Goal: Transaction & Acquisition: Purchase product/service

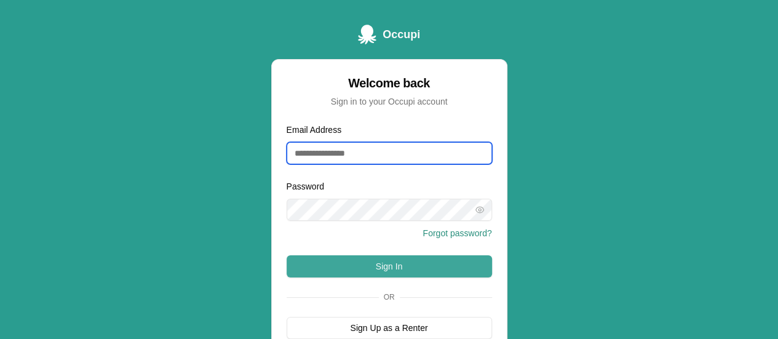
type input "**********"
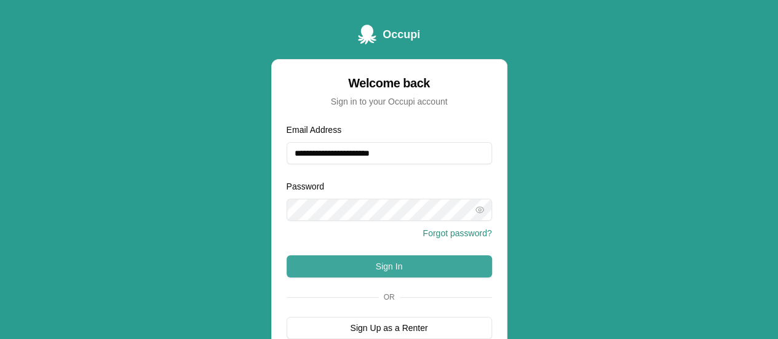
click at [430, 267] on button "Sign In" at bounding box center [389, 266] width 205 height 22
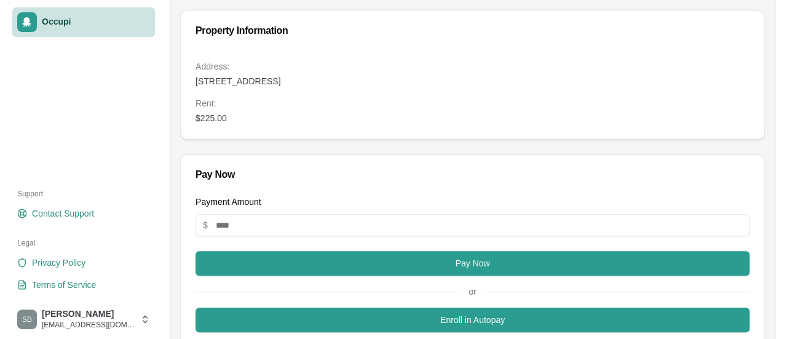
scroll to position [123, 0]
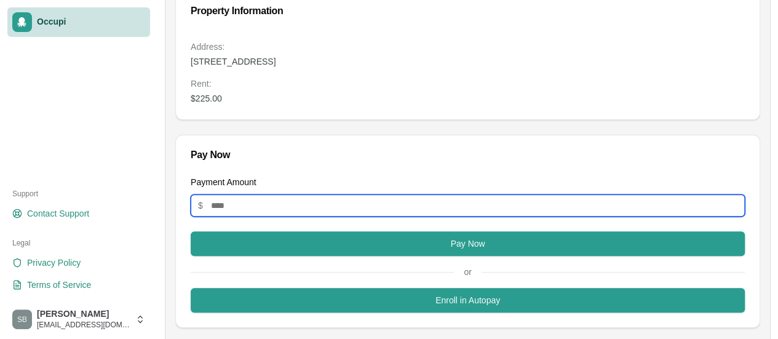
drag, startPoint x: 239, startPoint y: 203, endPoint x: 178, endPoint y: 208, distance: 60.5
click at [178, 208] on div "Payment Amount $ Pay Now or Enroll in Autopay" at bounding box center [467, 251] width 583 height 152
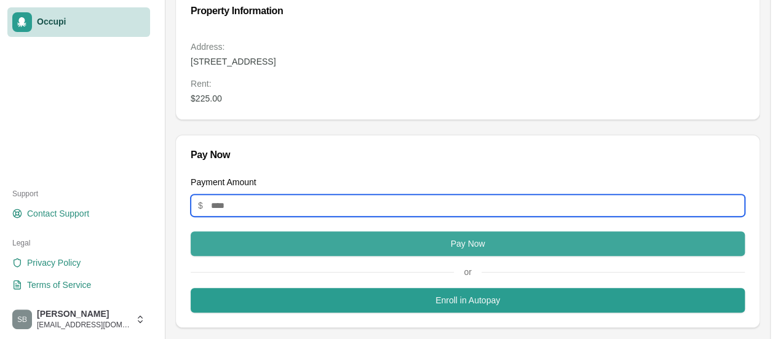
type input "******"
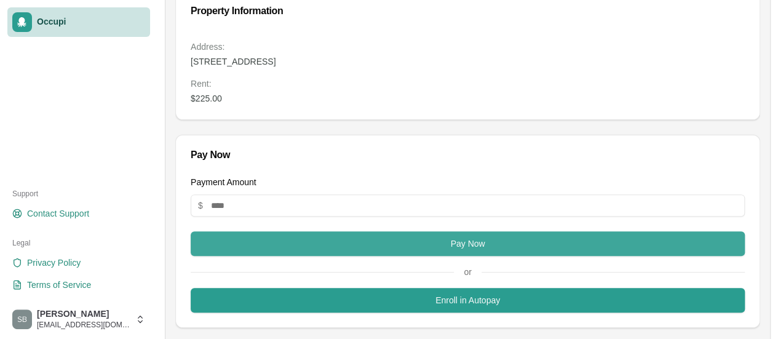
click at [461, 234] on button "Pay Now" at bounding box center [468, 243] width 554 height 25
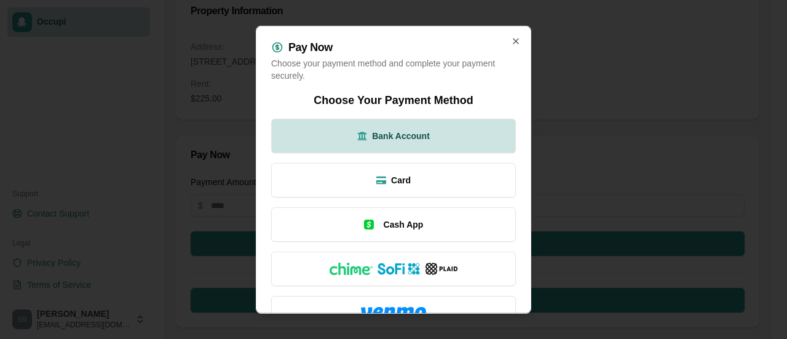
click at [413, 136] on span "Bank Account" at bounding box center [401, 135] width 58 height 12
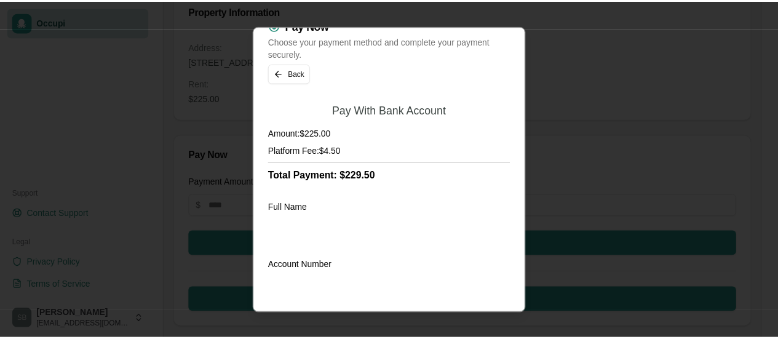
scroll to position [0, 0]
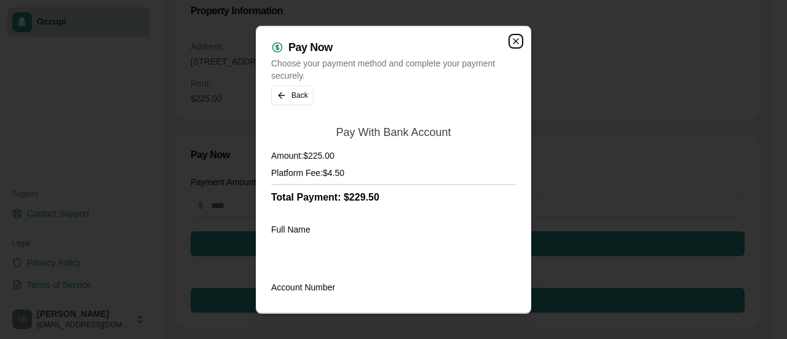
click at [511, 39] on icon "button" at bounding box center [516, 41] width 10 height 10
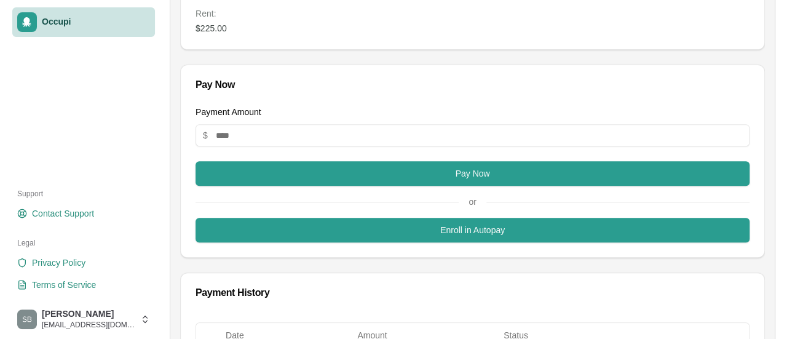
scroll to position [123, 0]
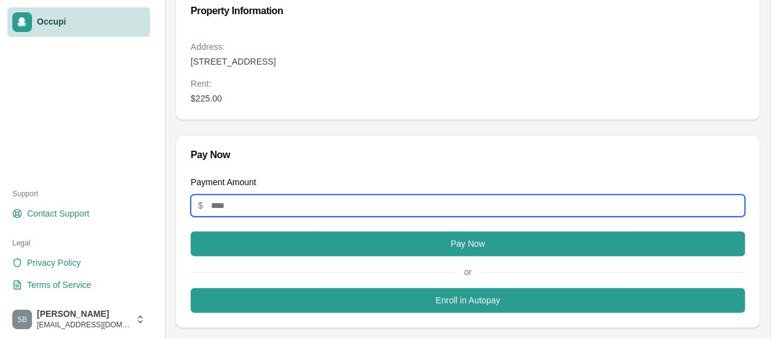
drag, startPoint x: 230, startPoint y: 200, endPoint x: 194, endPoint y: 204, distance: 36.5
click at [194, 204] on input "Payment Amount" at bounding box center [468, 205] width 554 height 22
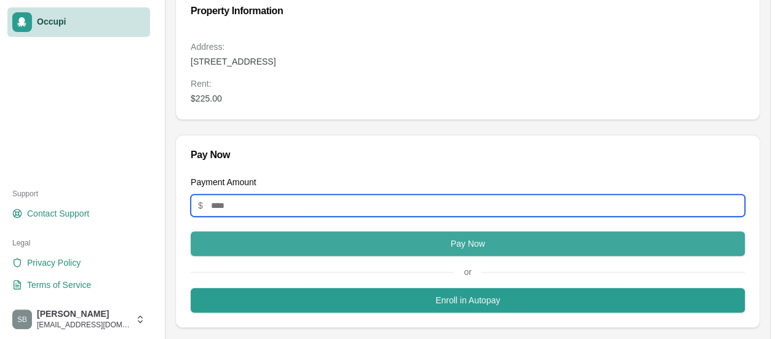
type input "******"
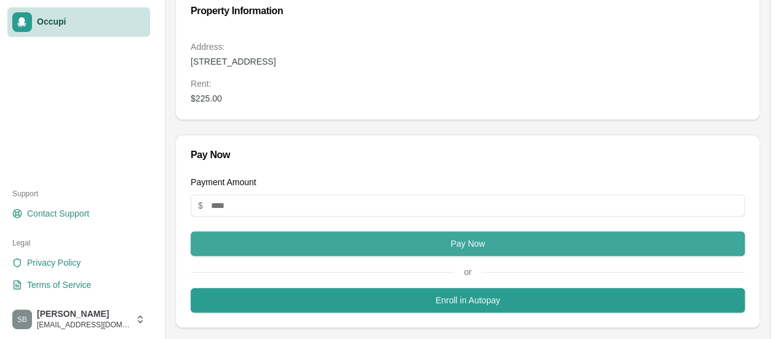
click at [478, 244] on button "Pay Now" at bounding box center [468, 243] width 554 height 25
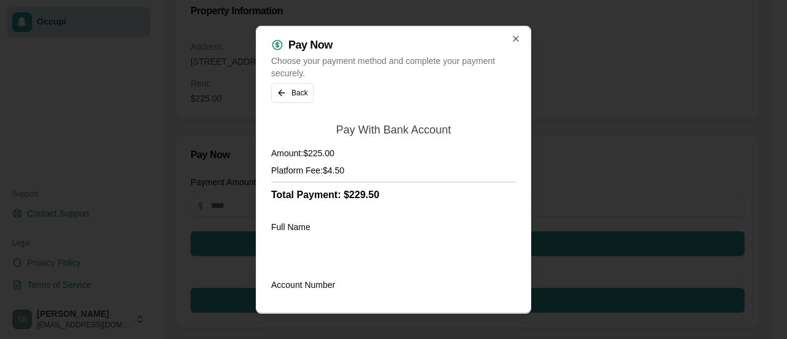
scroll to position [0, 0]
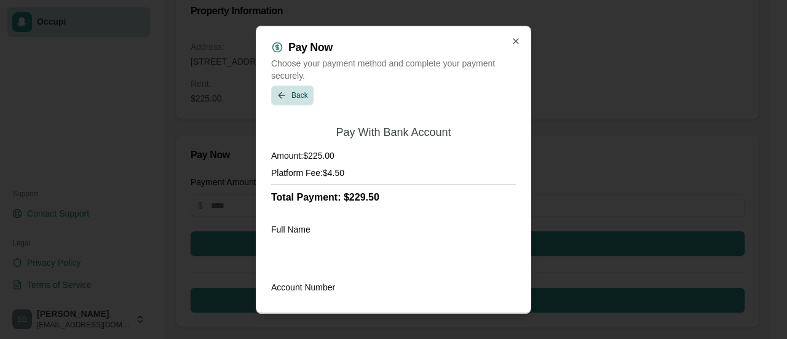
click at [278, 97] on button "Back" at bounding box center [292, 95] width 42 height 20
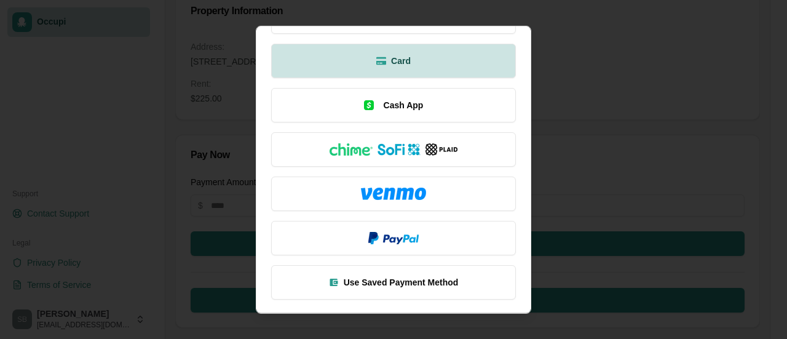
scroll to position [119, 0]
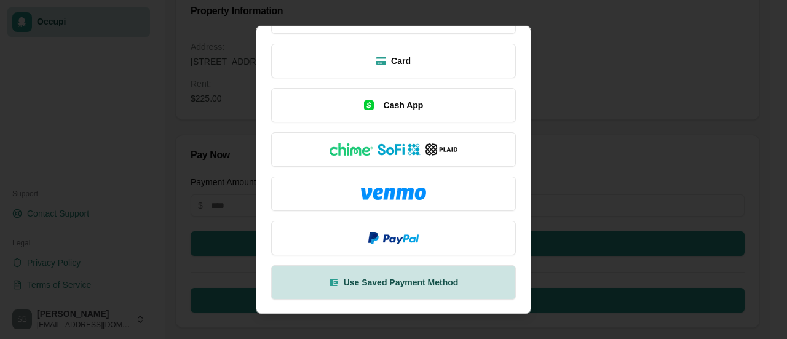
click at [370, 277] on span "Use Saved Payment Method" at bounding box center [401, 281] width 115 height 12
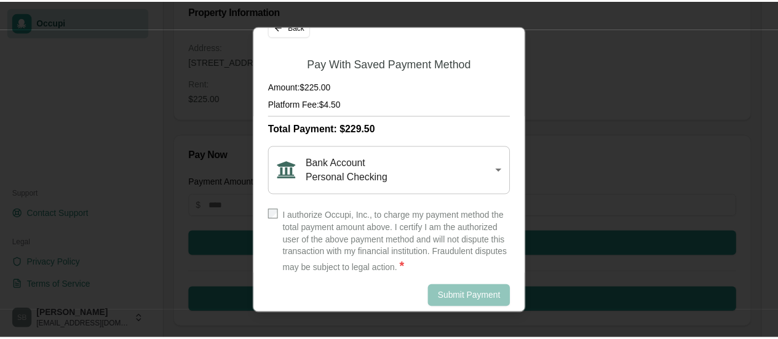
scroll to position [77, 0]
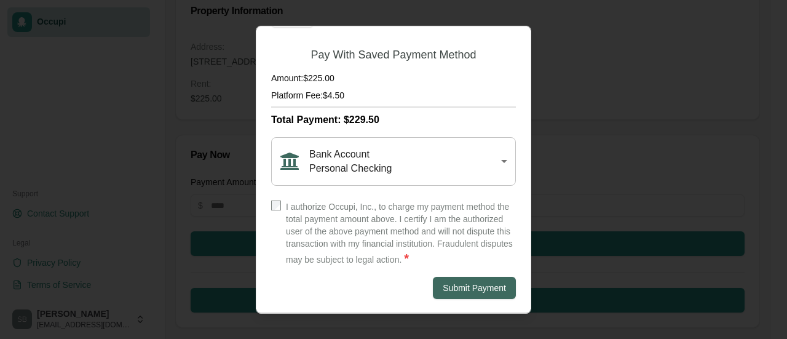
click at [464, 288] on button "Submit Payment" at bounding box center [474, 287] width 83 height 22
